Goal: Transaction & Acquisition: Purchase product/service

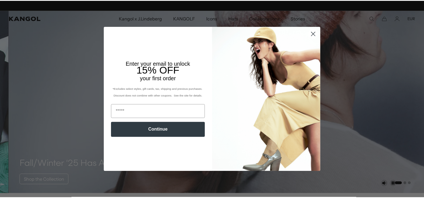
scroll to position [0, 115]
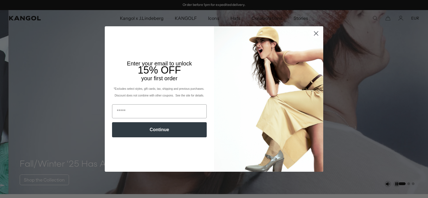
click at [314, 35] on circle "Close dialog" at bounding box center [315, 33] width 9 height 9
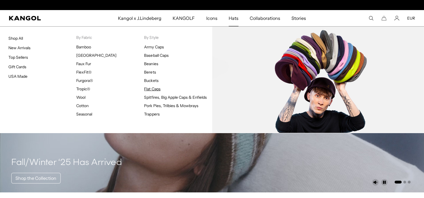
scroll to position [0, 0]
click at [151, 90] on link "Flat Caps" at bounding box center [152, 89] width 16 height 5
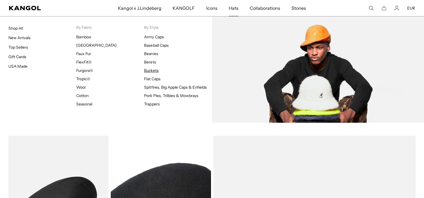
scroll to position [0, 115]
click at [153, 70] on link "Buckets" at bounding box center [151, 70] width 14 height 5
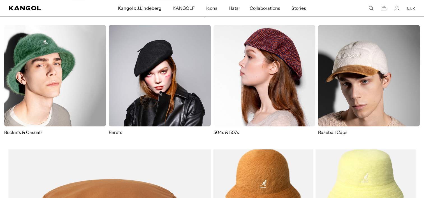
click at [223, 83] on img at bounding box center [264, 76] width 102 height 102
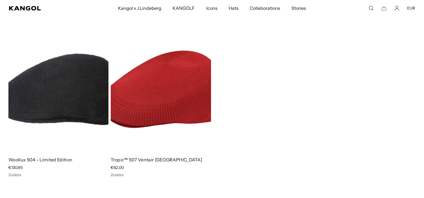
scroll to position [1016, 0]
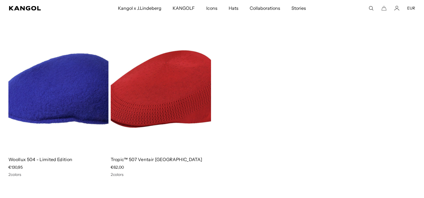
click at [72, 108] on img at bounding box center [58, 89] width 100 height 126
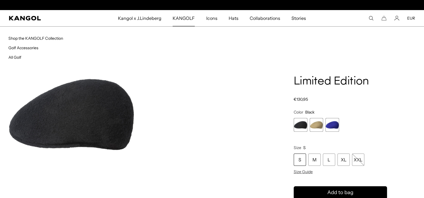
scroll to position [0, 115]
click at [186, 21] on span "KANGOLF" at bounding box center [183, 18] width 22 height 16
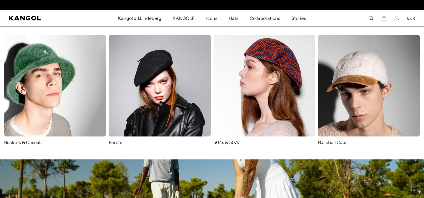
scroll to position [0, 115]
click at [241, 106] on img at bounding box center [264, 86] width 102 height 102
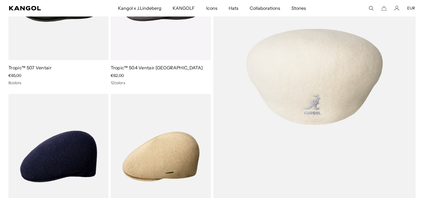
scroll to position [780, 0]
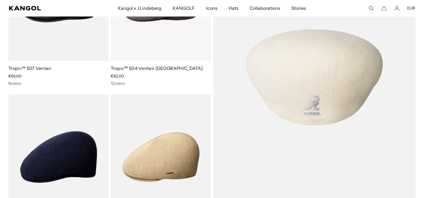
click at [292, 100] on img at bounding box center [314, 77] width 202 height 285
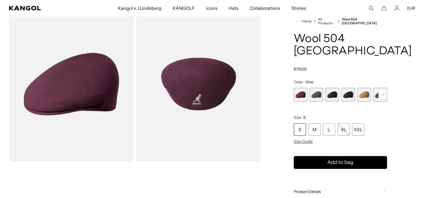
scroll to position [0, 115]
click at [338, 88] on span "3 of 12" at bounding box center [332, 95] width 14 height 14
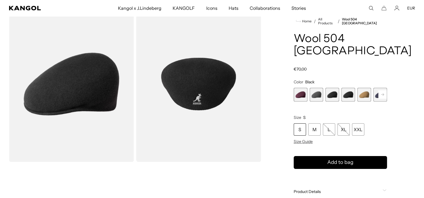
click at [342, 88] on span "4 of 12" at bounding box center [348, 95] width 14 height 14
click at [384, 90] on rect at bounding box center [382, 94] width 8 height 8
click at [350, 88] on span "5 of 12" at bounding box center [348, 95] width 14 height 14
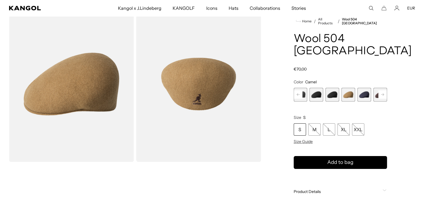
click at [363, 88] on span "6 of 12" at bounding box center [364, 95] width 14 height 14
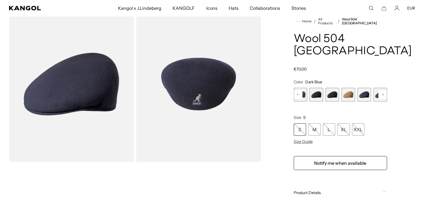
click at [380, 90] on rect at bounding box center [382, 94] width 8 height 8
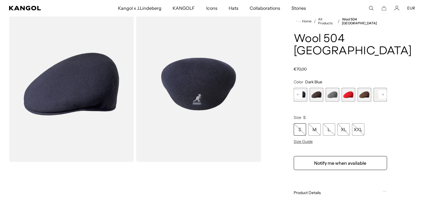
scroll to position [0, 115]
drag, startPoint x: 380, startPoint y: 83, endPoint x: 344, endPoint y: 80, distance: 35.4
click at [344, 88] on span "9 of 12" at bounding box center [348, 95] width 14 height 14
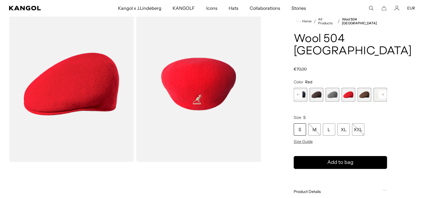
click at [384, 90] on rect at bounding box center [382, 94] width 8 height 8
click at [384, 88] on span "12 of 12" at bounding box center [380, 95] width 14 height 14
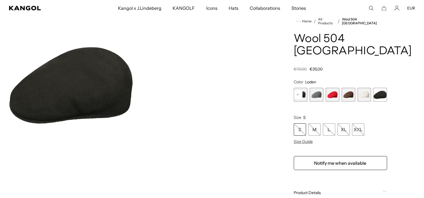
click at [367, 88] on span "11 of 12" at bounding box center [364, 95] width 14 height 14
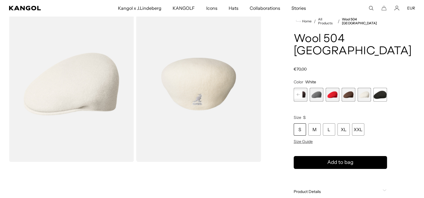
scroll to position [0, 115]
click at [377, 88] on span "12 of 12" at bounding box center [380, 95] width 14 height 14
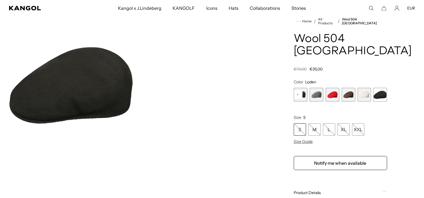
click at [362, 88] on span "11 of 12" at bounding box center [364, 95] width 14 height 14
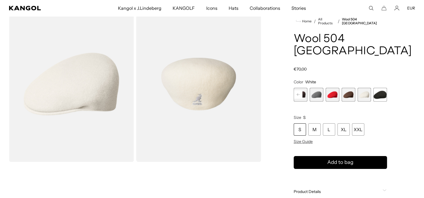
click at [347, 88] on span "10 of 12" at bounding box center [348, 95] width 14 height 14
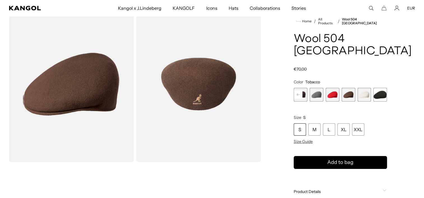
click at [330, 88] on span "9 of 12" at bounding box center [332, 95] width 14 height 14
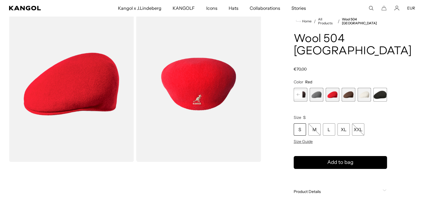
scroll to position [0, 115]
click at [343, 88] on span "10 of 12" at bounding box center [348, 95] width 14 height 14
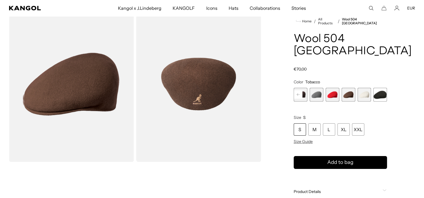
click at [299, 90] on rect at bounding box center [298, 94] width 8 height 8
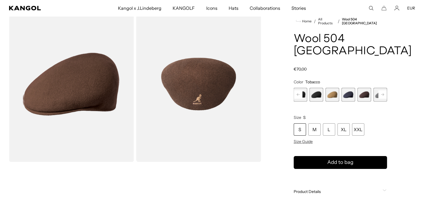
click at [299, 90] on rect at bounding box center [298, 94] width 8 height 8
click at [299, 88] on div "Previous Next Vino Variant sold out or unavailable Dark Flannel Variant sold ou…" at bounding box center [339, 95] width 93 height 14
click at [302, 88] on span "1 of 12" at bounding box center [300, 95] width 14 height 14
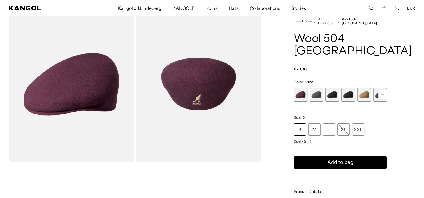
click at [312, 88] on span "2 of 12" at bounding box center [316, 95] width 14 height 14
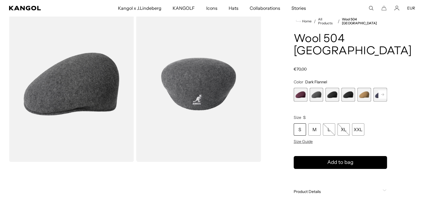
scroll to position [0, 115]
click at [330, 88] on span "3 of 12" at bounding box center [332, 95] width 14 height 14
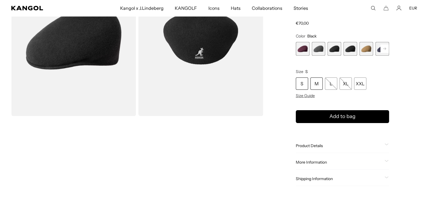
scroll to position [82, 0]
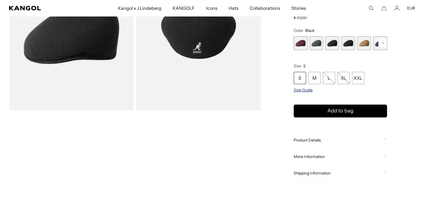
click at [305, 88] on span "Size Guide" at bounding box center [302, 90] width 19 height 5
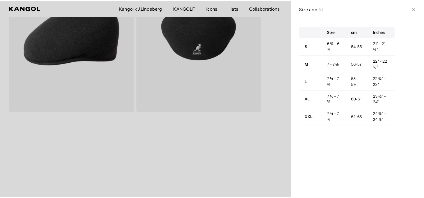
scroll to position [0, 115]
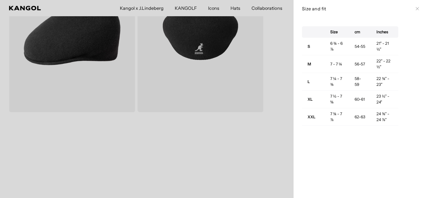
click at [258, 143] on div at bounding box center [214, 99] width 428 height 198
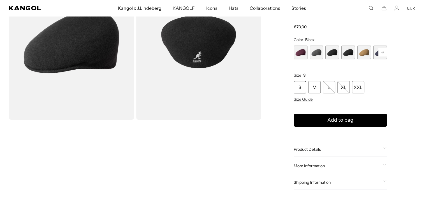
scroll to position [0, 0]
click at [324, 147] on span "Product Details" at bounding box center [336, 149] width 87 height 5
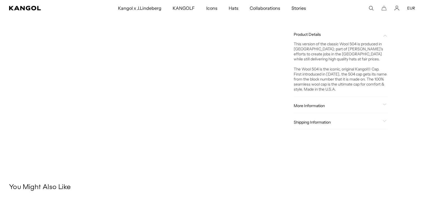
scroll to position [188, 0]
click at [336, 103] on span "More Information" at bounding box center [336, 105] width 87 height 5
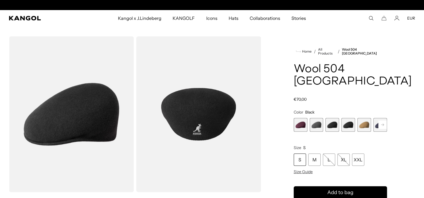
scroll to position [0, 0]
click at [349, 118] on span "4 of 12" at bounding box center [348, 125] width 14 height 14
click at [335, 118] on span "3 of 12" at bounding box center [332, 125] width 14 height 14
click at [304, 118] on span "1 of 12" at bounding box center [300, 125] width 14 height 14
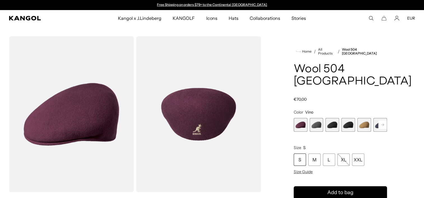
click at [311, 118] on span "2 of 12" at bounding box center [316, 125] width 14 height 14
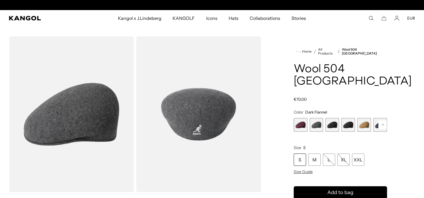
scroll to position [0, 115]
click at [382, 121] on rect at bounding box center [382, 125] width 8 height 8
click at [380, 121] on rect at bounding box center [382, 125] width 8 height 8
click at [360, 118] on span "7 of 12" at bounding box center [364, 125] width 14 height 14
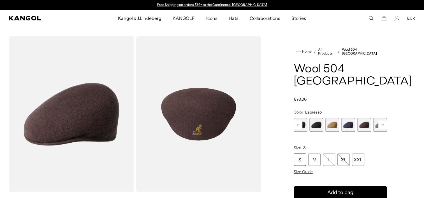
click at [349, 118] on span "6 of 12" at bounding box center [348, 125] width 14 height 14
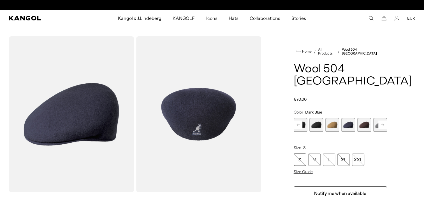
scroll to position [0, 115]
click at [366, 118] on span "7 of 12" at bounding box center [364, 125] width 14 height 14
